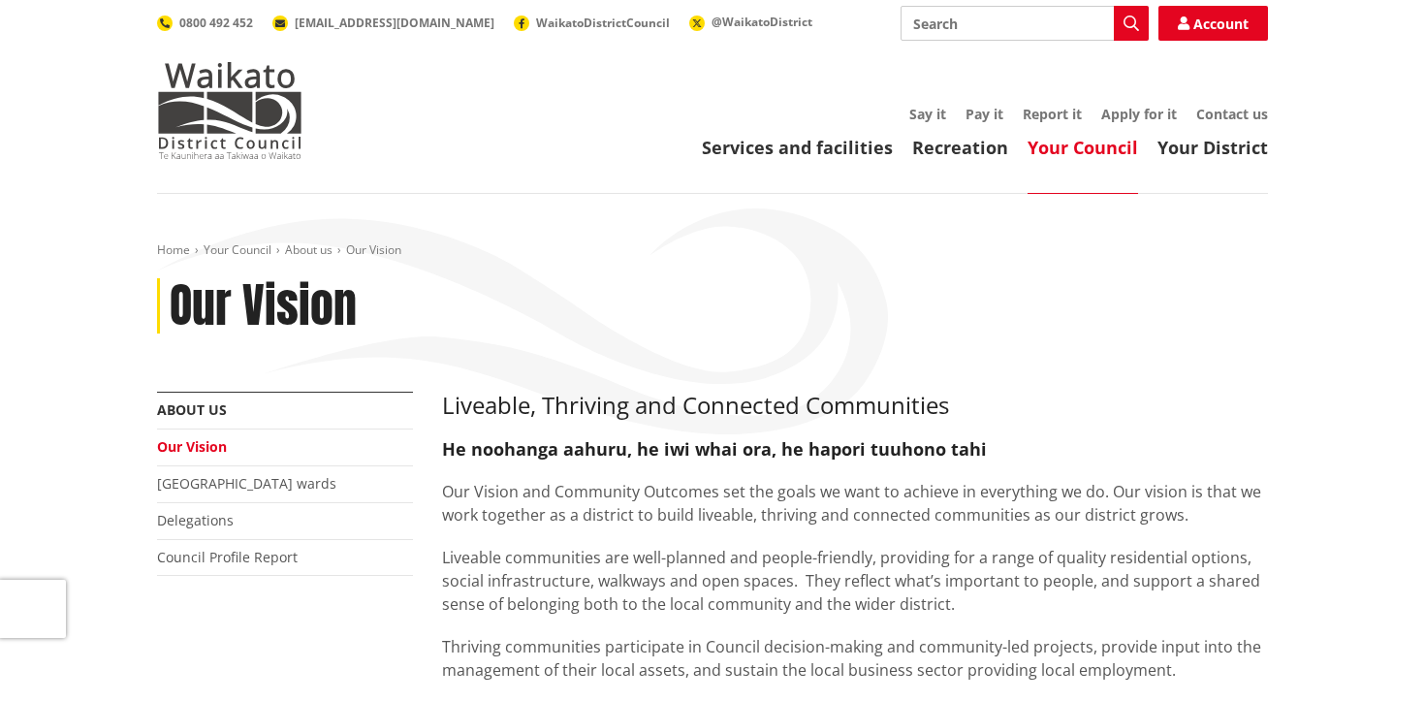
drag, startPoint x: 179, startPoint y: 113, endPoint x: 1195, endPoint y: 4, distance: 1021.5
click at [0, 0] on header "Toggle search Toggle navigation Services and facilities Recreation Your Council…" at bounding box center [712, 97] width 1425 height 194
drag, startPoint x: 279, startPoint y: 126, endPoint x: 1142, endPoint y: 10, distance: 870.3
click at [0, 0] on header "Toggle search Toggle navigation Services and facilities Recreation Your Council…" at bounding box center [712, 97] width 1425 height 194
click at [244, 84] on img at bounding box center [229, 110] width 145 height 97
